Goal: Book appointment/travel/reservation

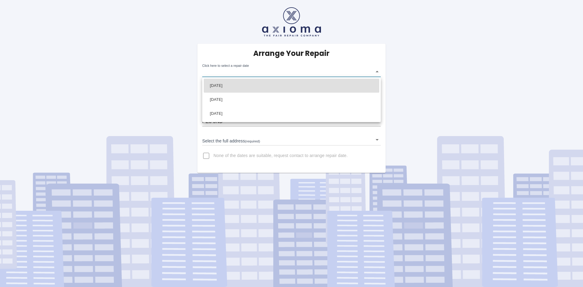
click at [376, 72] on body "Arrange Your Repair Click here to select a repair date ​ Phone Number   * 07831…" at bounding box center [291, 143] width 583 height 287
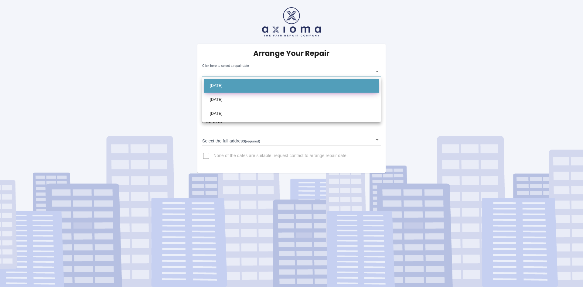
click at [356, 86] on li "[DATE]" at bounding box center [291, 86] width 175 height 14
type input "[DATE]T00:00:00.000Z"
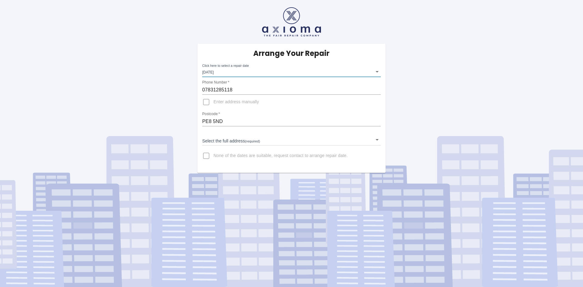
click at [377, 139] on body "Arrange Your Repair Click here to select a repair date [DATE] [DATE]T00:00:00.0…" at bounding box center [291, 143] width 583 height 287
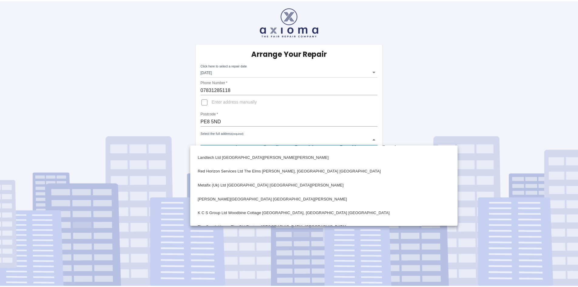
scroll to position [383, 0]
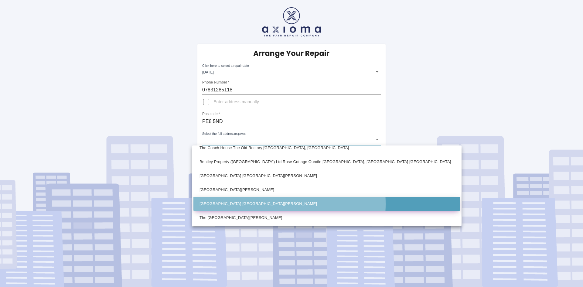
click at [246, 204] on li "[GEOGRAPHIC_DATA] [GEOGRAPHIC_DATA][PERSON_NAME]" at bounding box center [326, 204] width 266 height 14
type input "[GEOGRAPHIC_DATA] [GEOGRAPHIC_DATA][PERSON_NAME]"
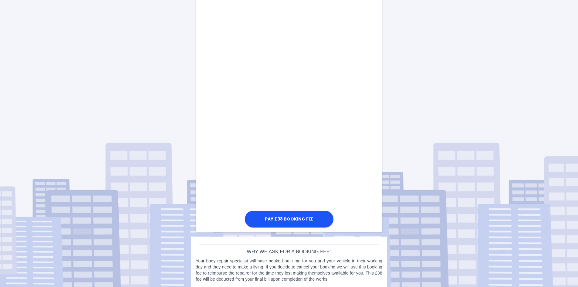
scroll to position [273, 0]
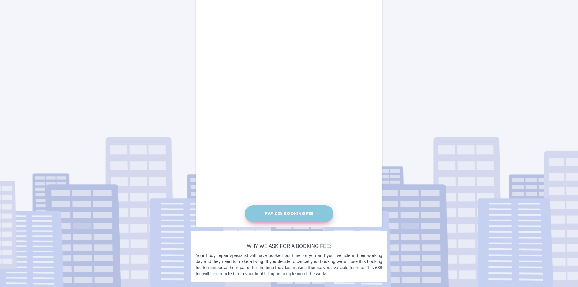
click at [286, 214] on button "Pay £38 Booking Fee" at bounding box center [289, 213] width 89 height 17
